Goal: Entertainment & Leisure: Consume media (video, audio)

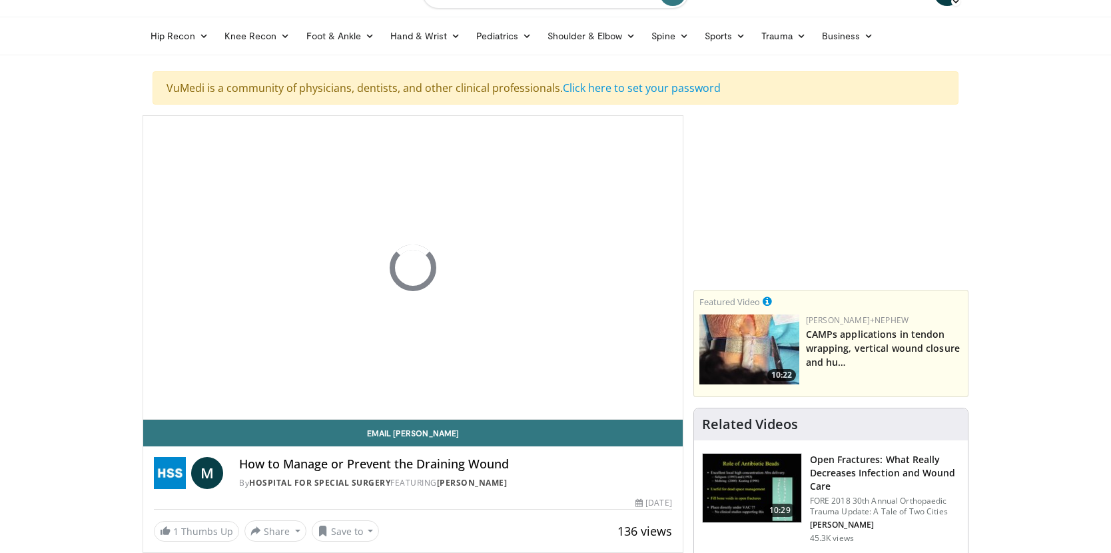
scroll to position [33, 0]
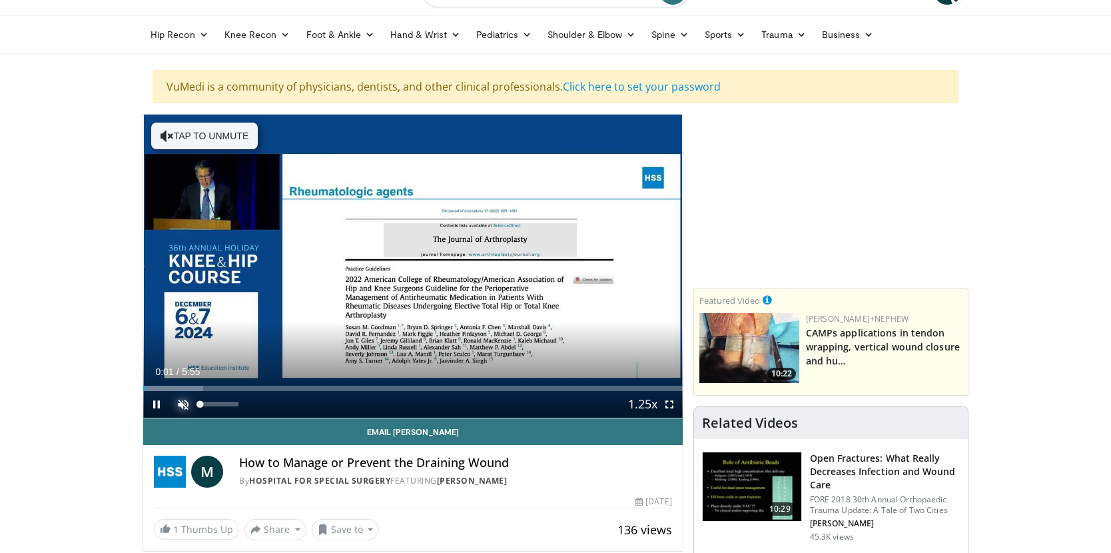
click at [179, 402] on span "Video Player" at bounding box center [183, 404] width 27 height 27
click at [670, 401] on span "Video Player" at bounding box center [669, 404] width 27 height 27
